Goal: Information Seeking & Learning: Learn about a topic

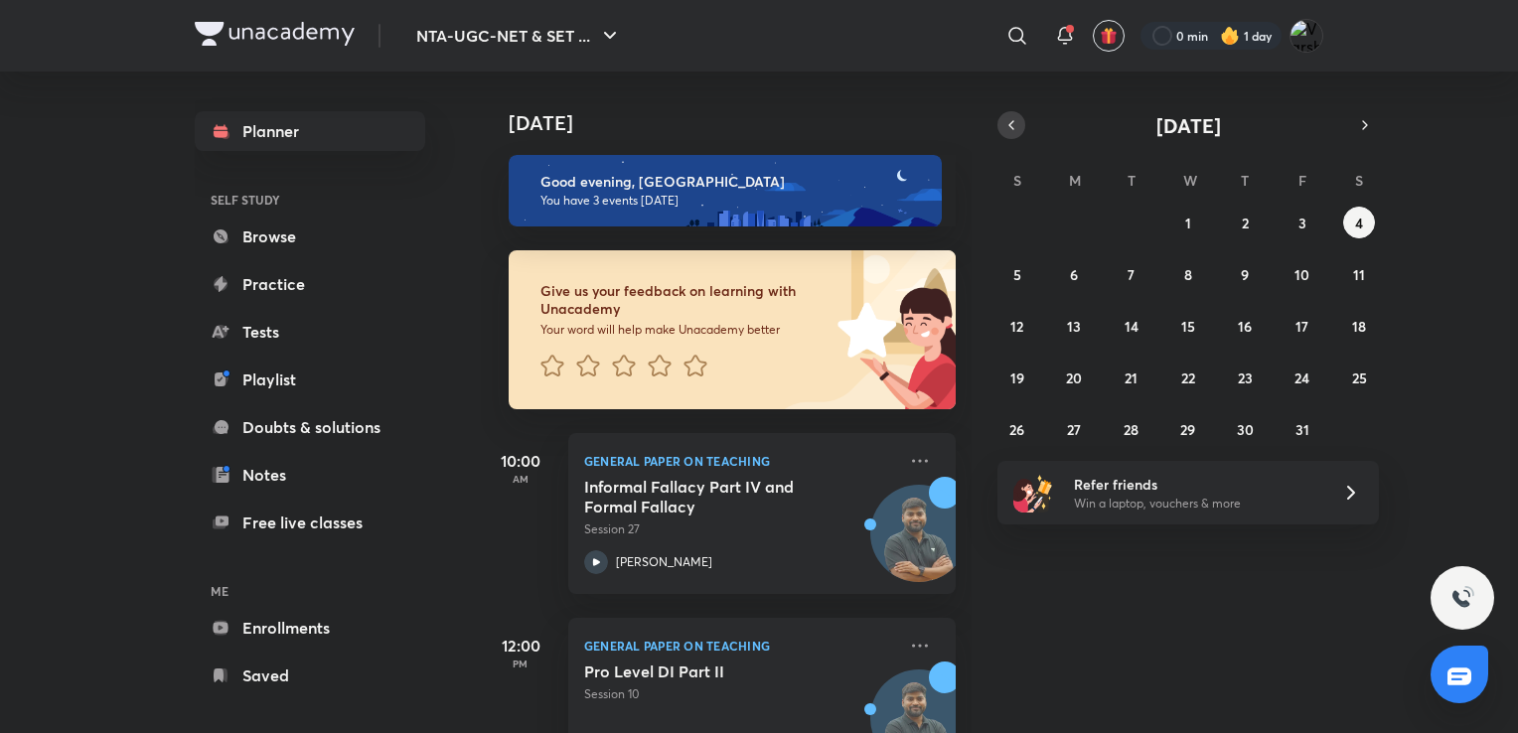
click at [1021, 129] on button "button" at bounding box center [1011, 125] width 28 height 28
click at [1008, 124] on div "[DATE]" at bounding box center [1187, 125] width 381 height 28
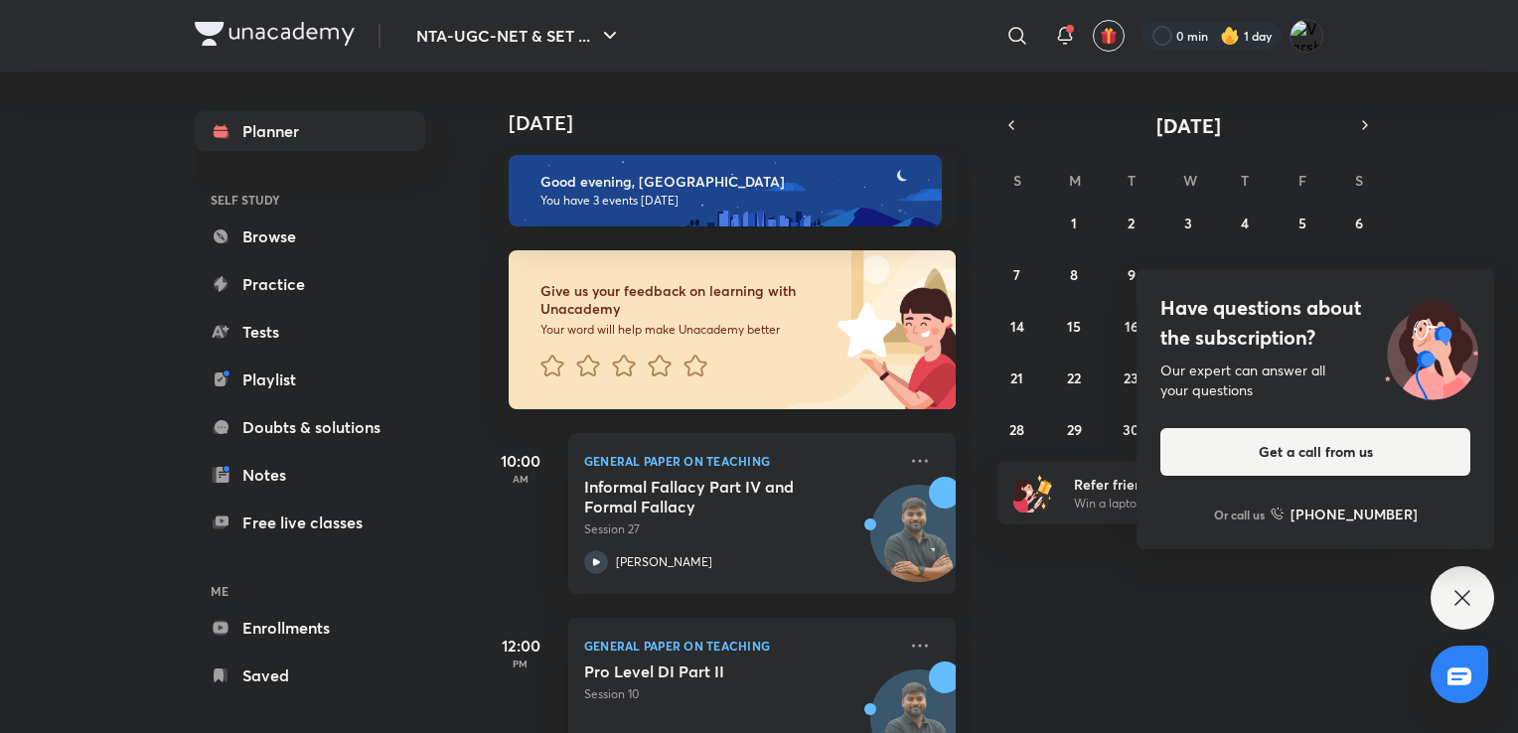
click at [1474, 600] on div "Have questions about the subscription? Our expert can answer all your questions…" at bounding box center [1462, 598] width 64 height 64
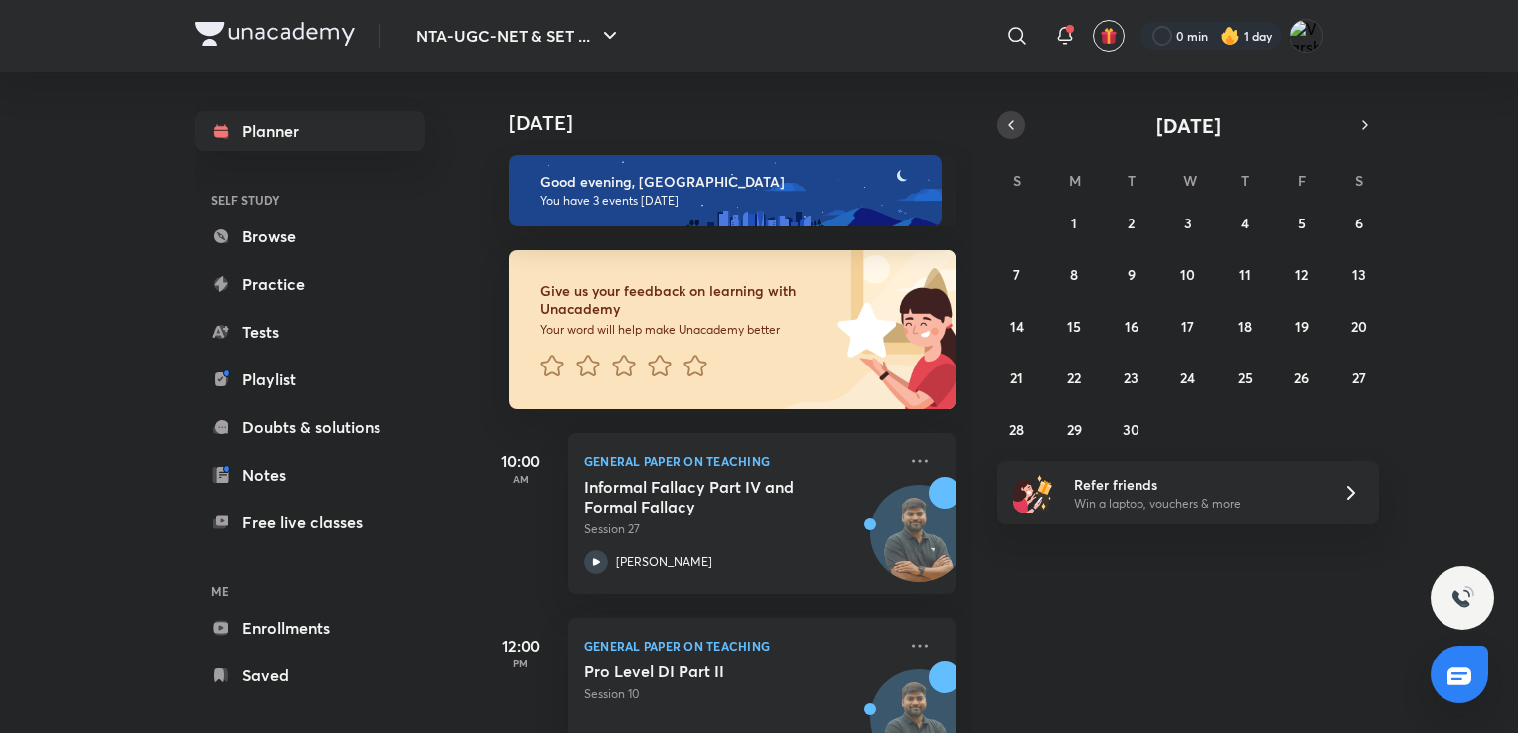
click at [1009, 133] on icon "button" at bounding box center [1011, 125] width 16 height 18
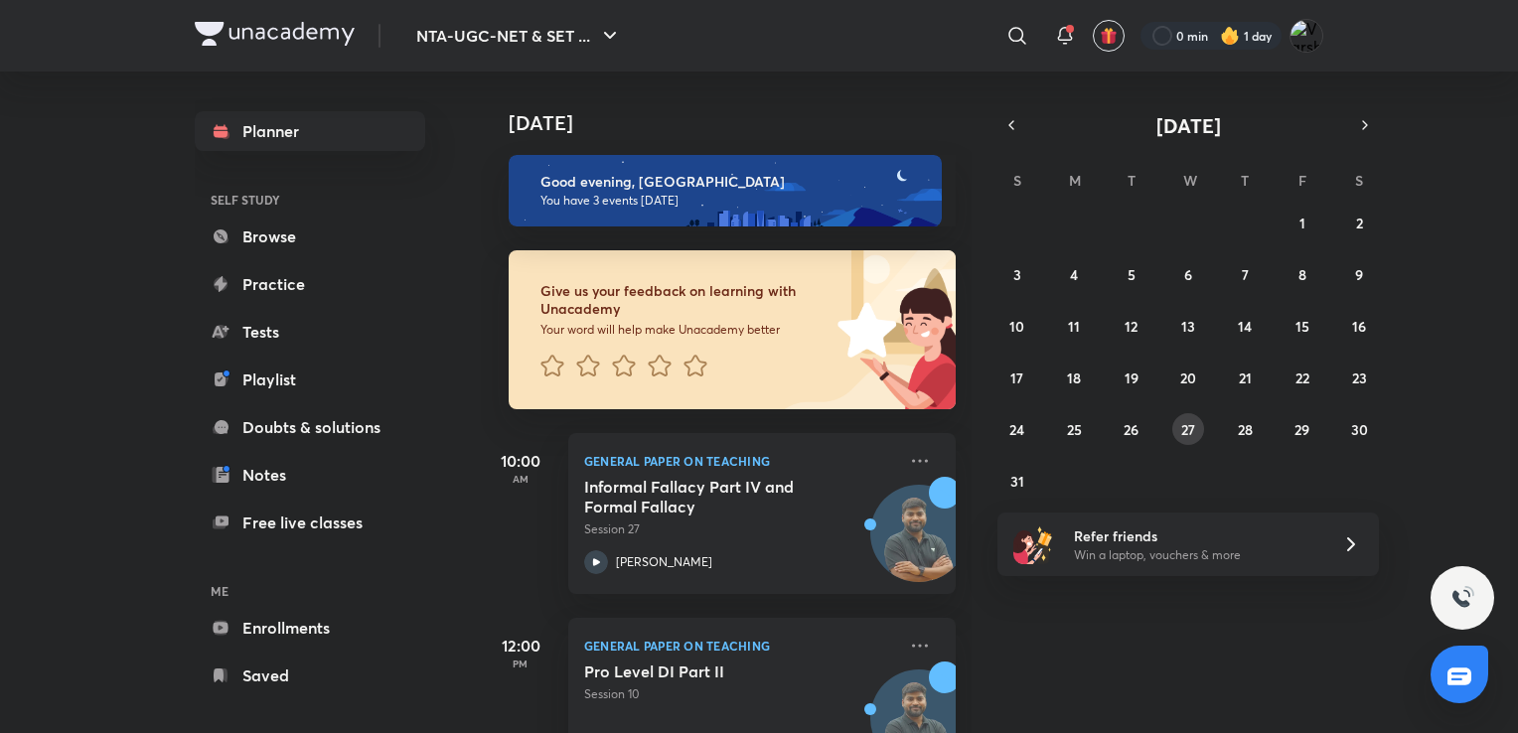
click at [1186, 430] on abbr "27" at bounding box center [1188, 429] width 14 height 19
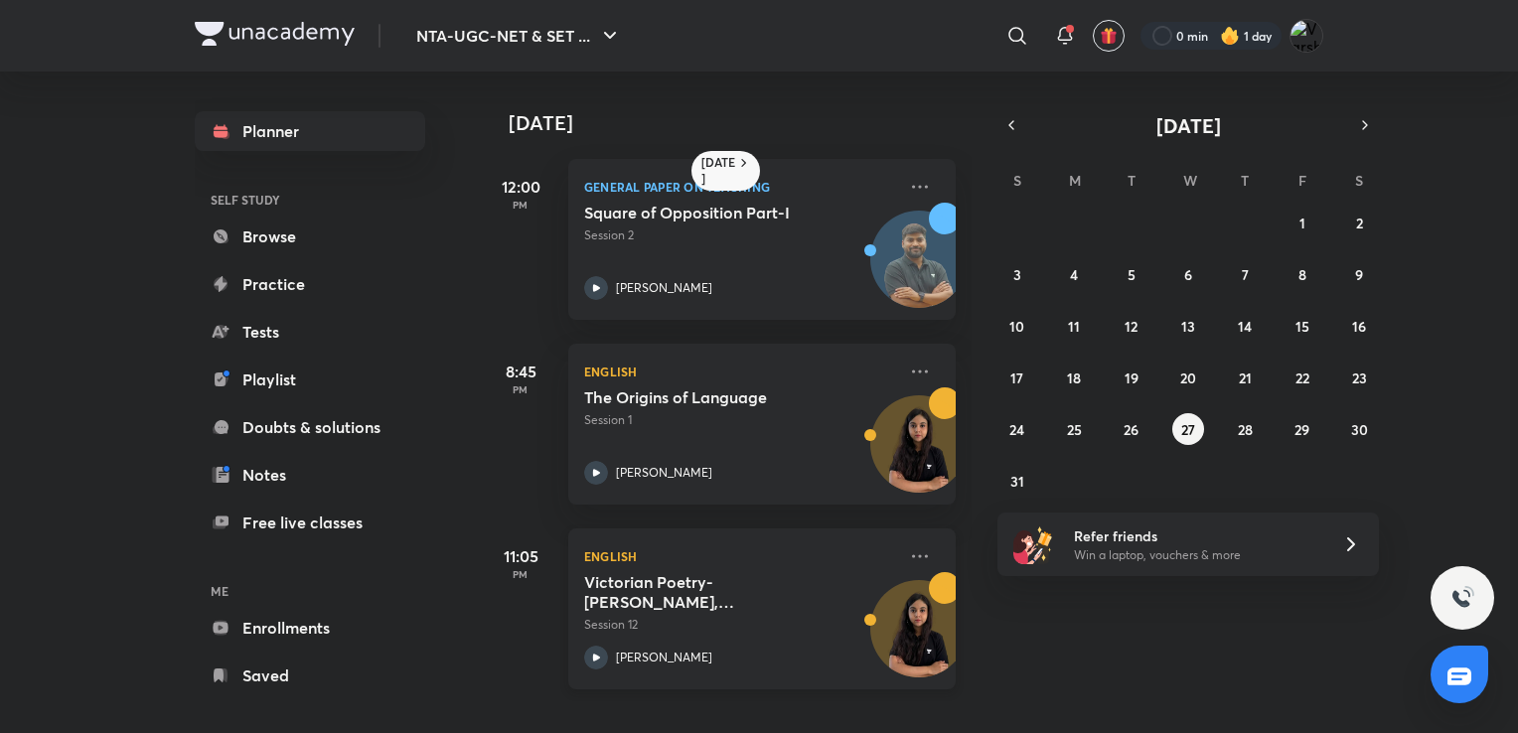
click at [761, 606] on h5 "Victorian Poetry- [PERSON_NAME], [PERSON_NAME], [PERSON_NAME], [PERSON_NAME], […" at bounding box center [707, 592] width 247 height 40
